Goal: Navigation & Orientation: Understand site structure

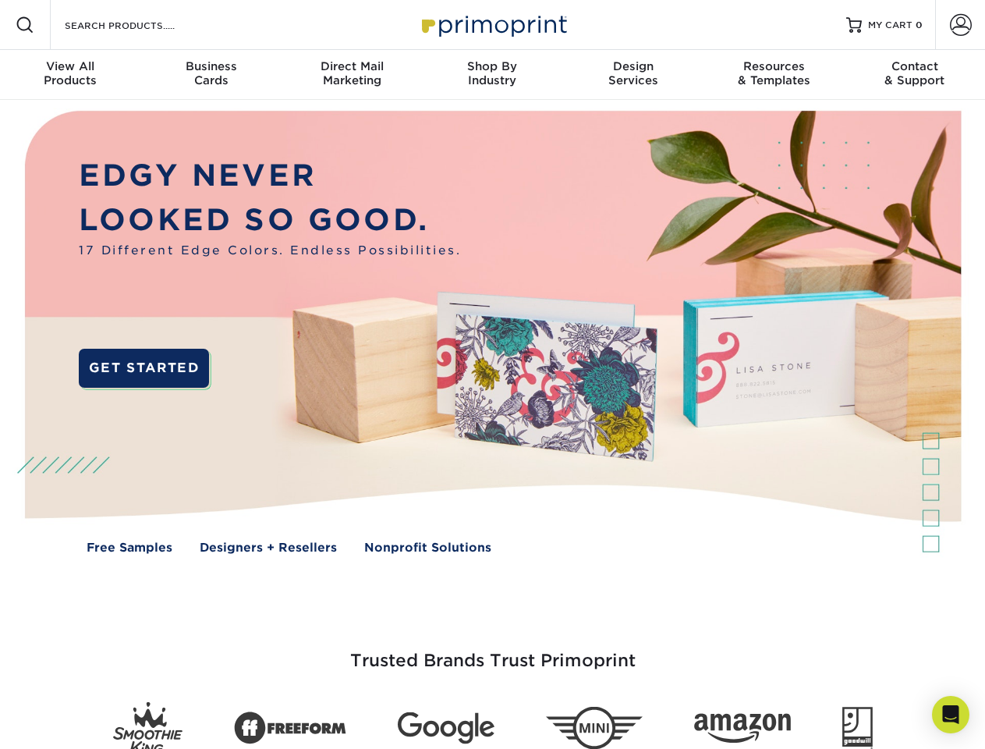
click at [492, 374] on img at bounding box center [492, 344] width 975 height 488
click at [25, 25] on span at bounding box center [25, 25] width 19 height 19
click at [960, 25] on span at bounding box center [961, 25] width 22 height 22
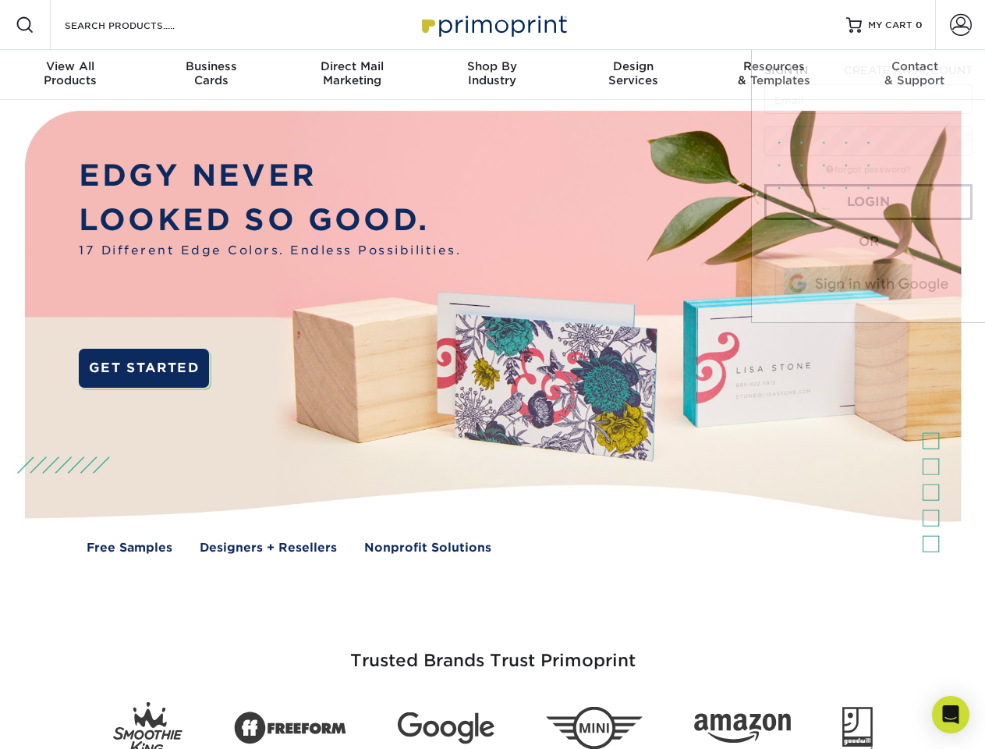
click at [70, 75] on div "View All Products" at bounding box center [70, 73] width 140 height 28
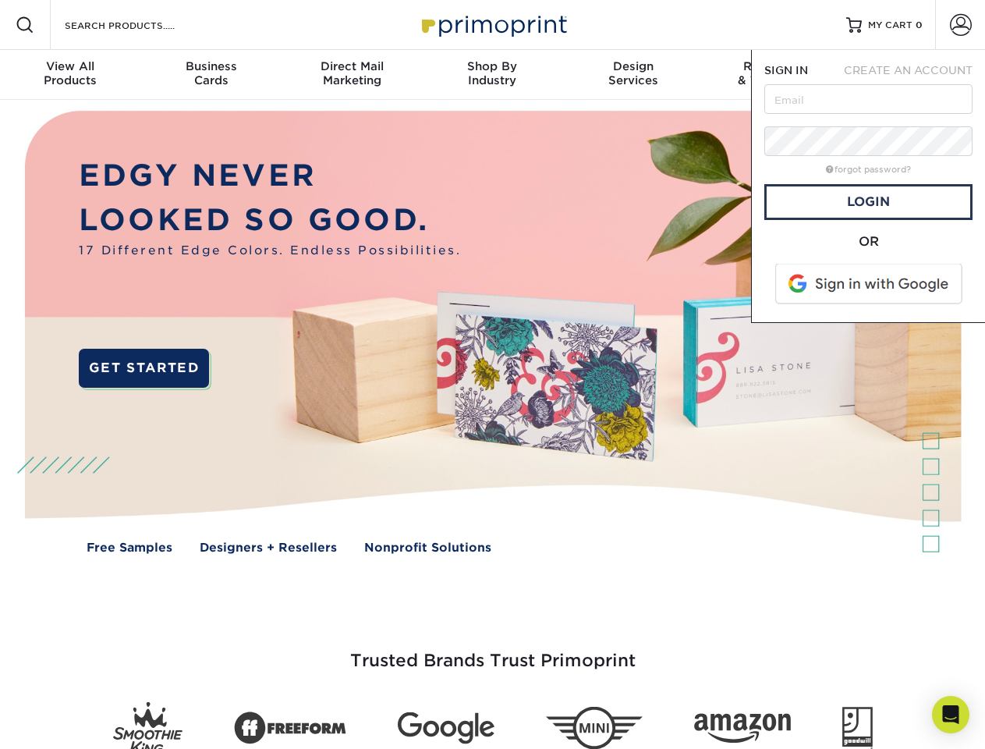
click at [211, 75] on div "Business Cards" at bounding box center [210, 73] width 140 height 28
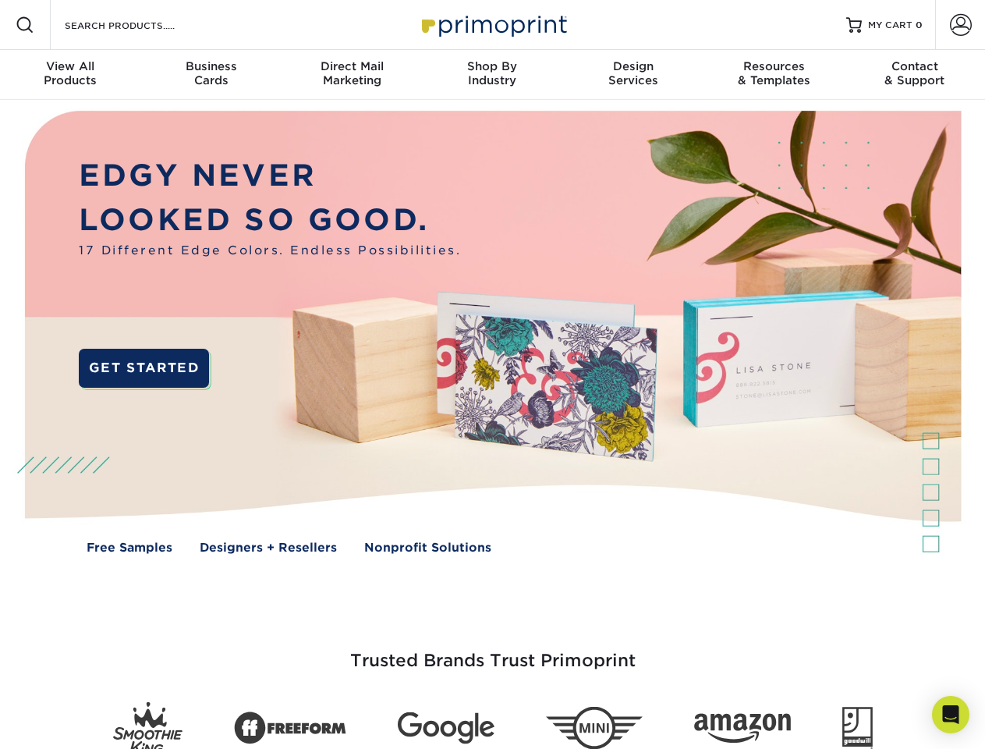
click at [352, 75] on div "Direct Mail Marketing" at bounding box center [352, 73] width 140 height 28
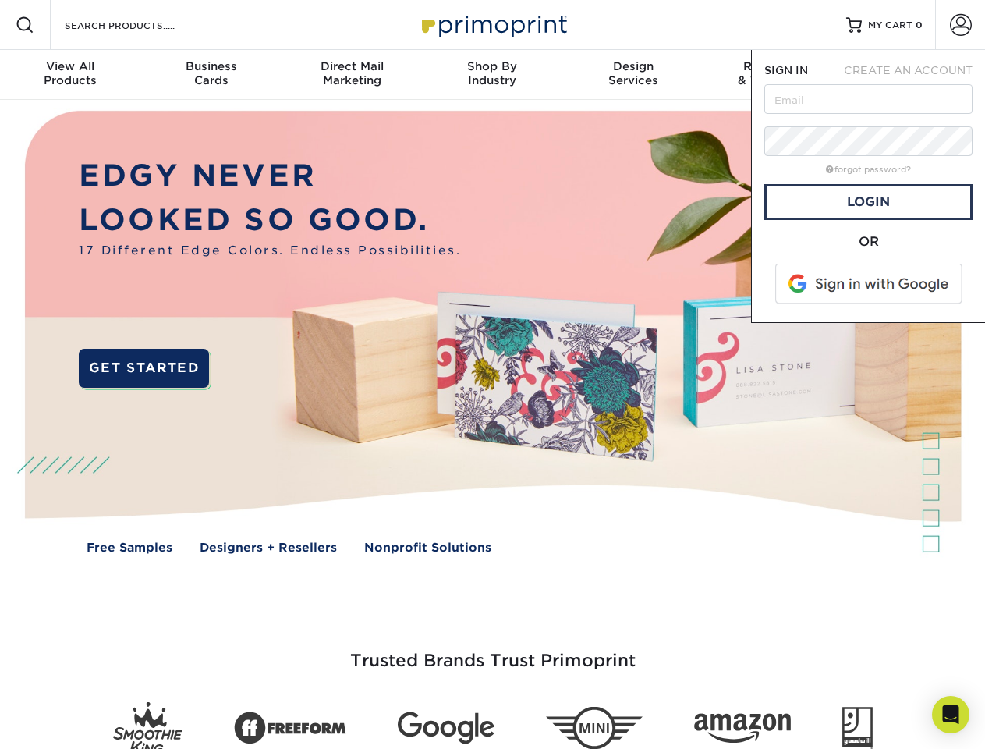
click at [492, 75] on div "Shop By Industry" at bounding box center [492, 73] width 140 height 28
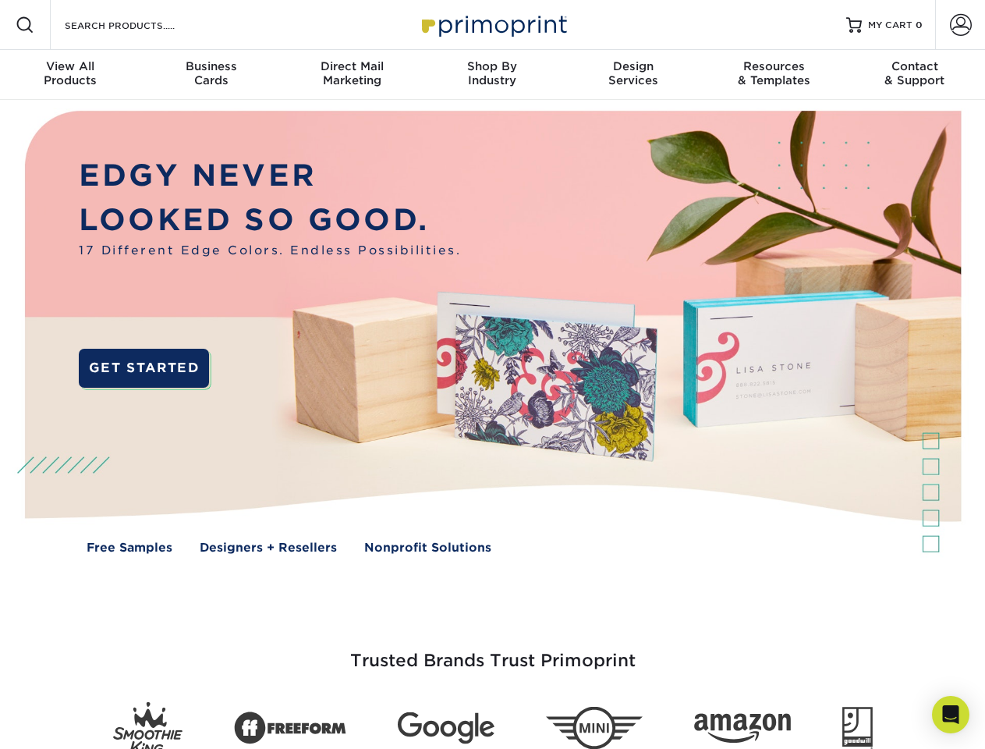
click at [634, 75] on div "Design Services" at bounding box center [633, 73] width 140 height 28
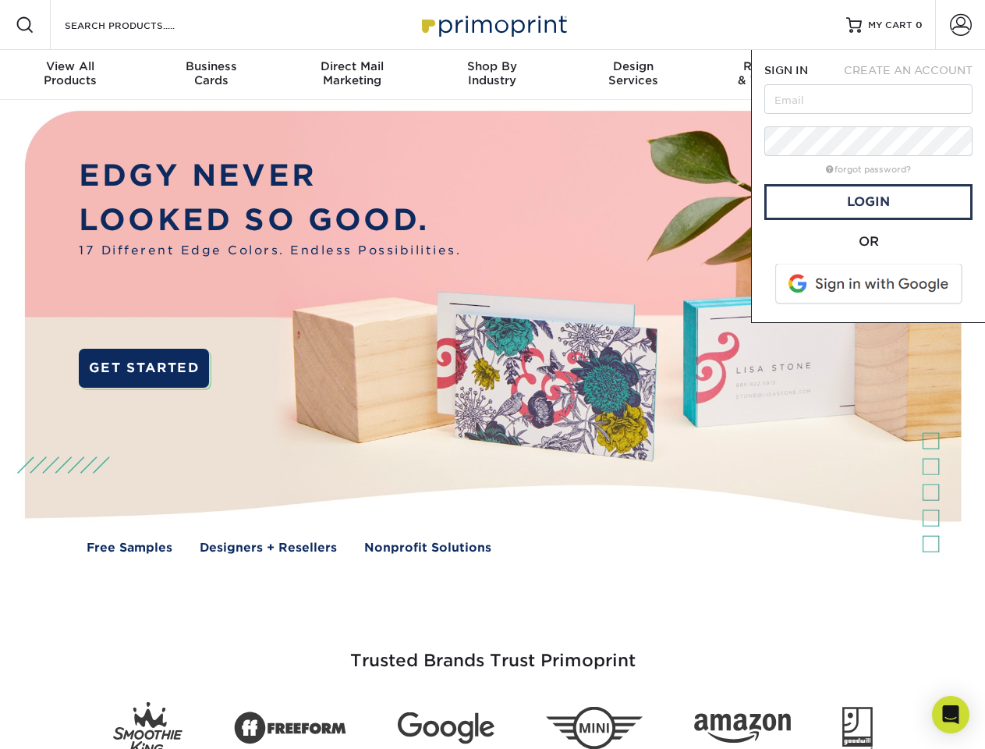
click at [774, 75] on span "SIGN IN" at bounding box center [787, 70] width 44 height 12
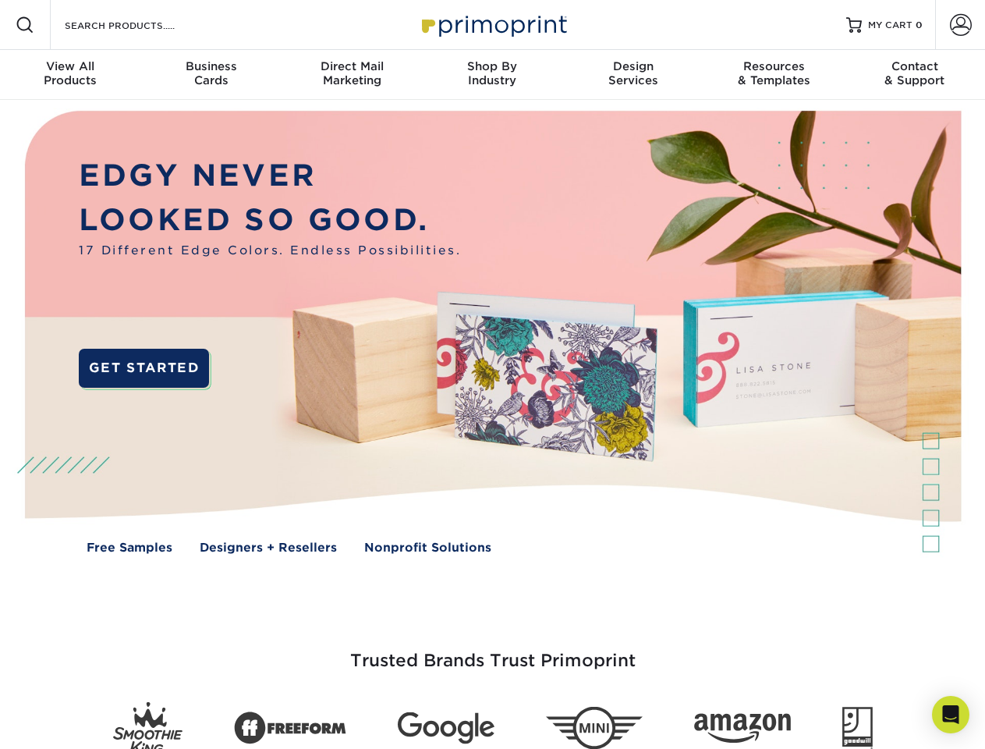
click at [915, 75] on div "Contact & Support" at bounding box center [915, 73] width 140 height 28
